Goal: Information Seeking & Learning: Get advice/opinions

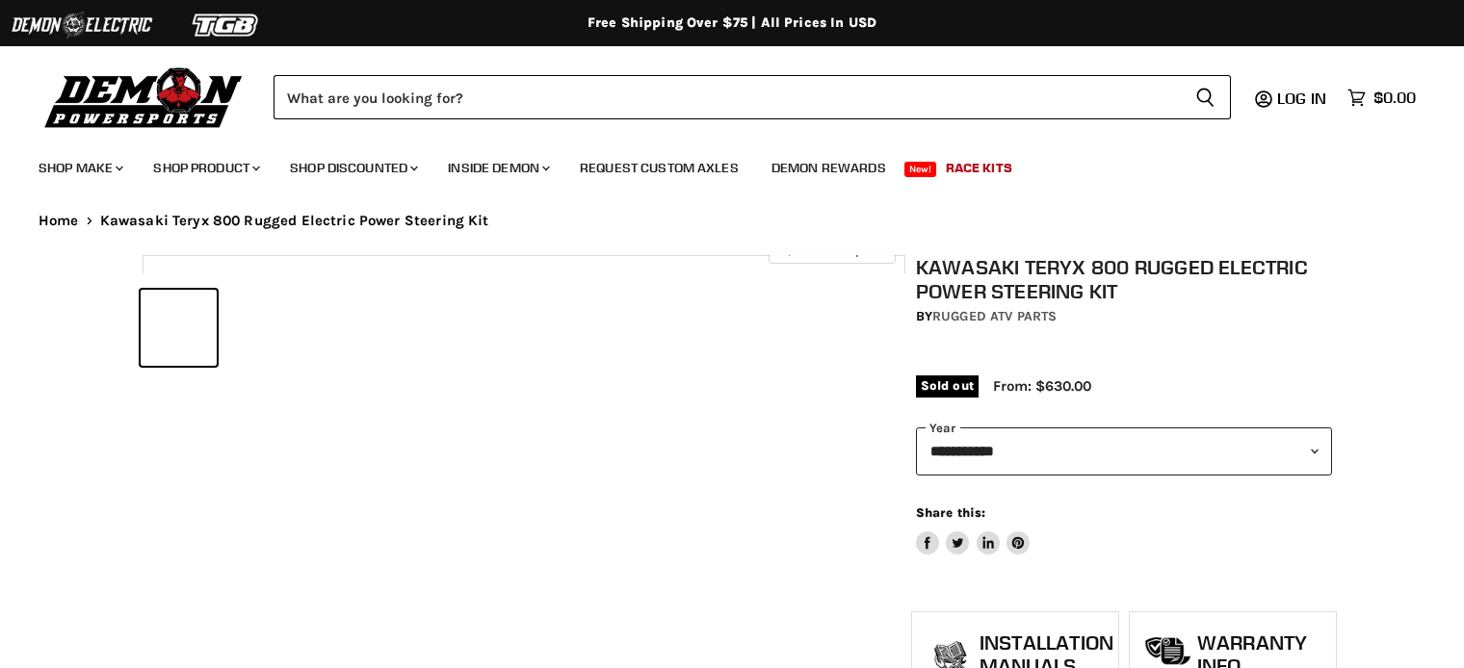
select select "******"
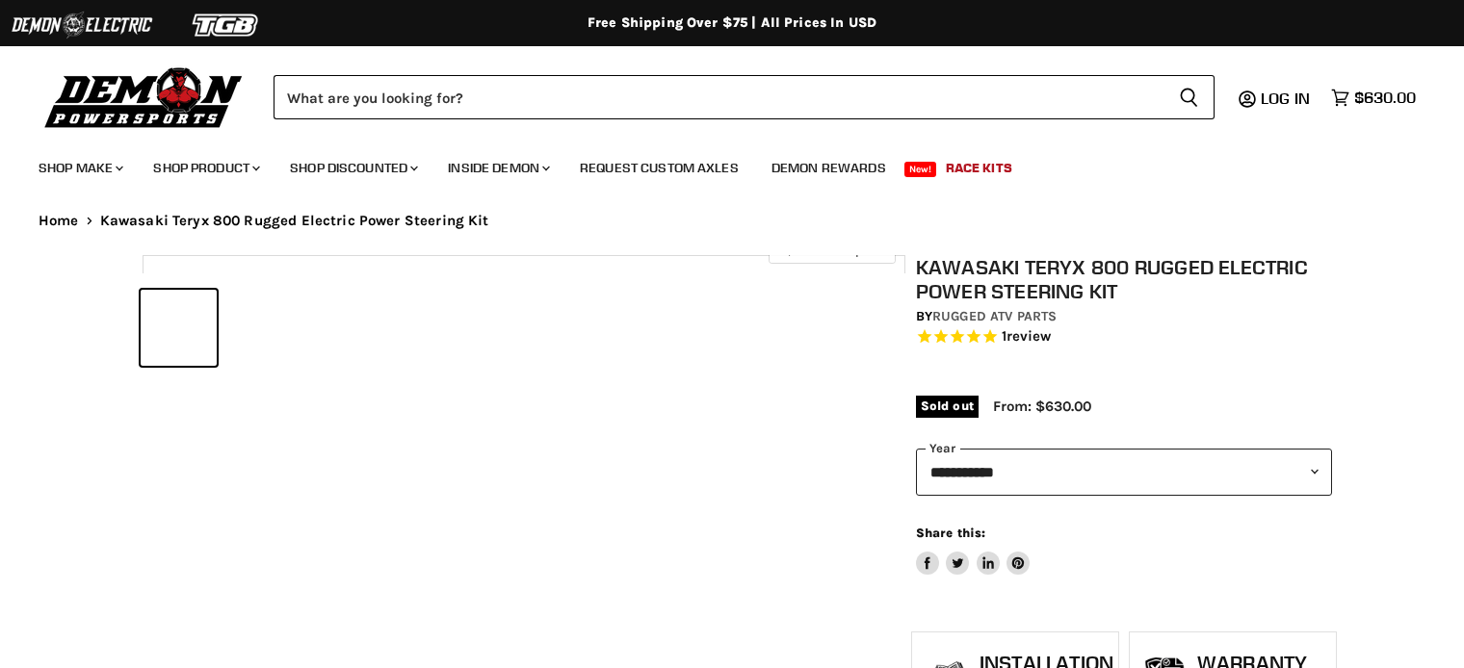
select select "******"
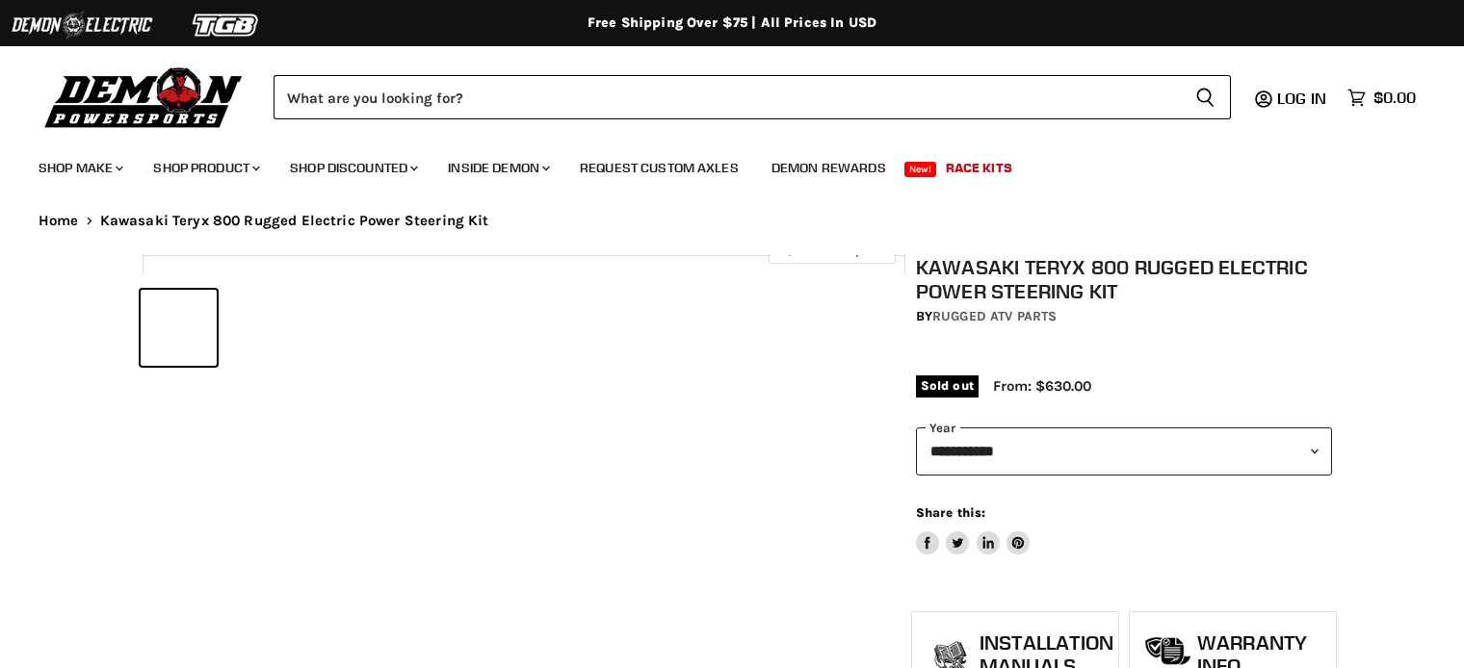
select select "******"
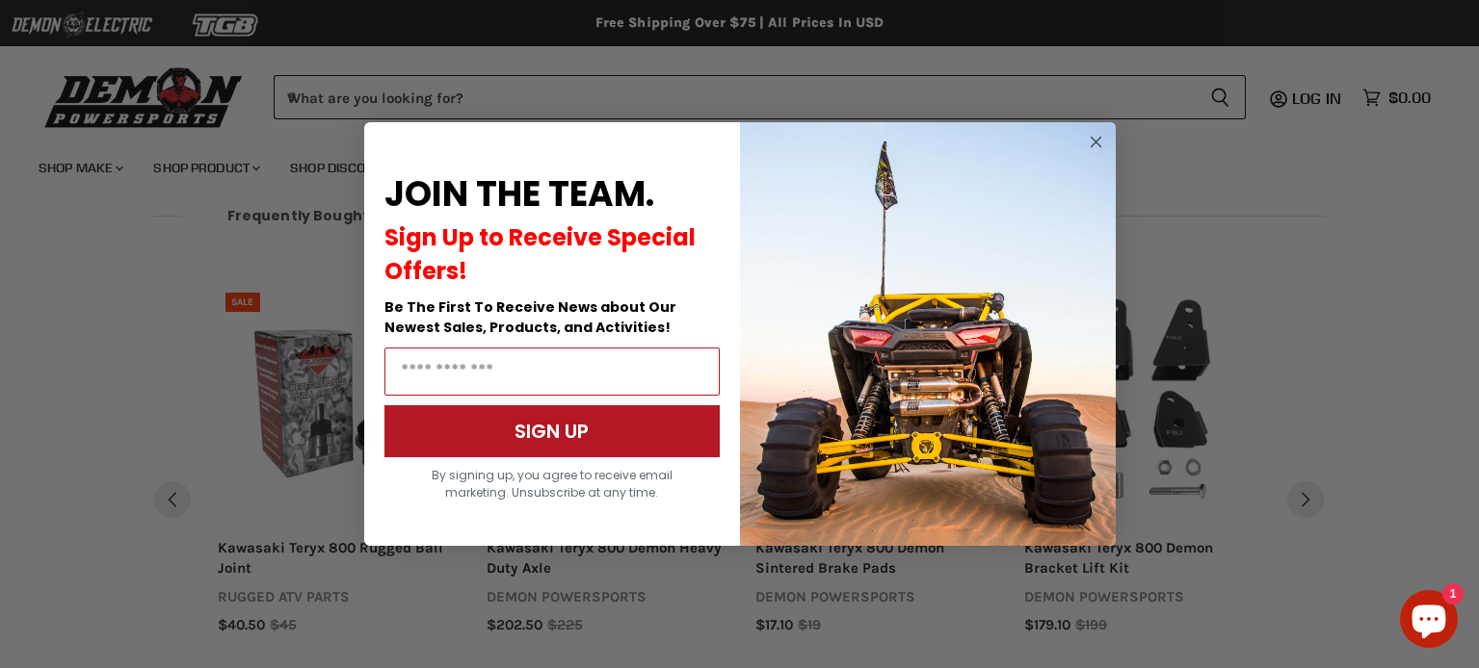
scroll to position [2557, 0]
